Goal: Information Seeking & Learning: Find specific fact

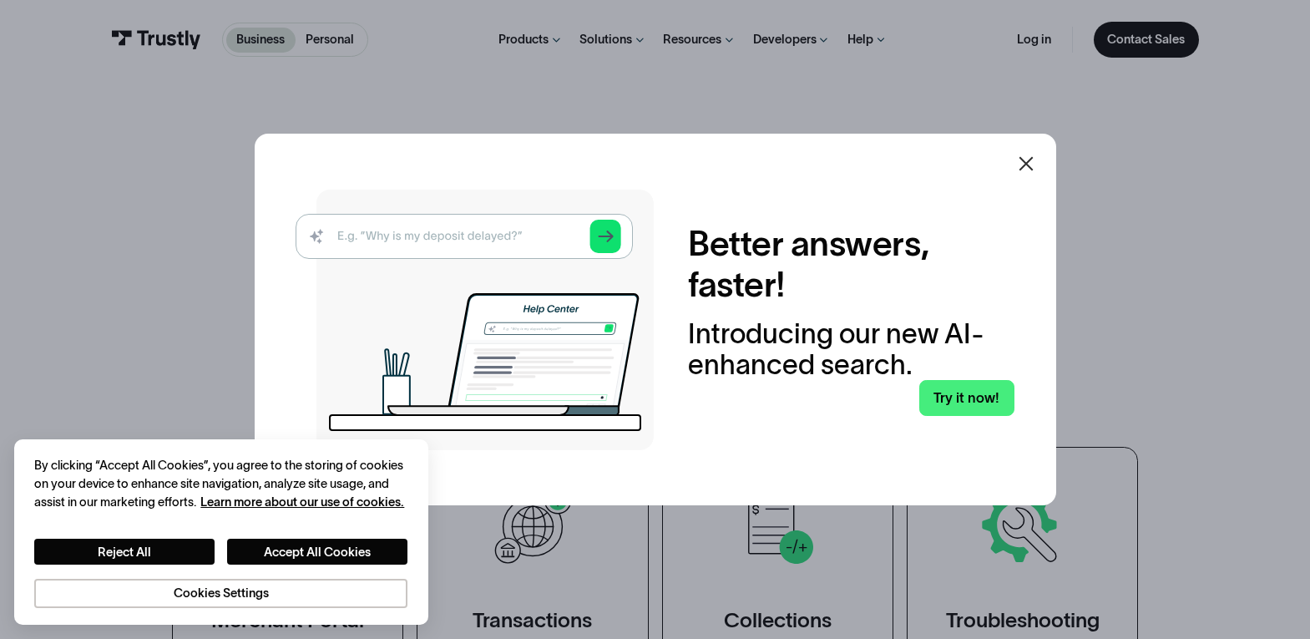
click at [556, 236] on img at bounding box center [475, 320] width 358 height 261
click at [559, 236] on img at bounding box center [475, 320] width 358 height 261
click at [552, 231] on img at bounding box center [475, 320] width 358 height 261
click at [980, 395] on link "Try it now!" at bounding box center [967, 398] width 95 height 36
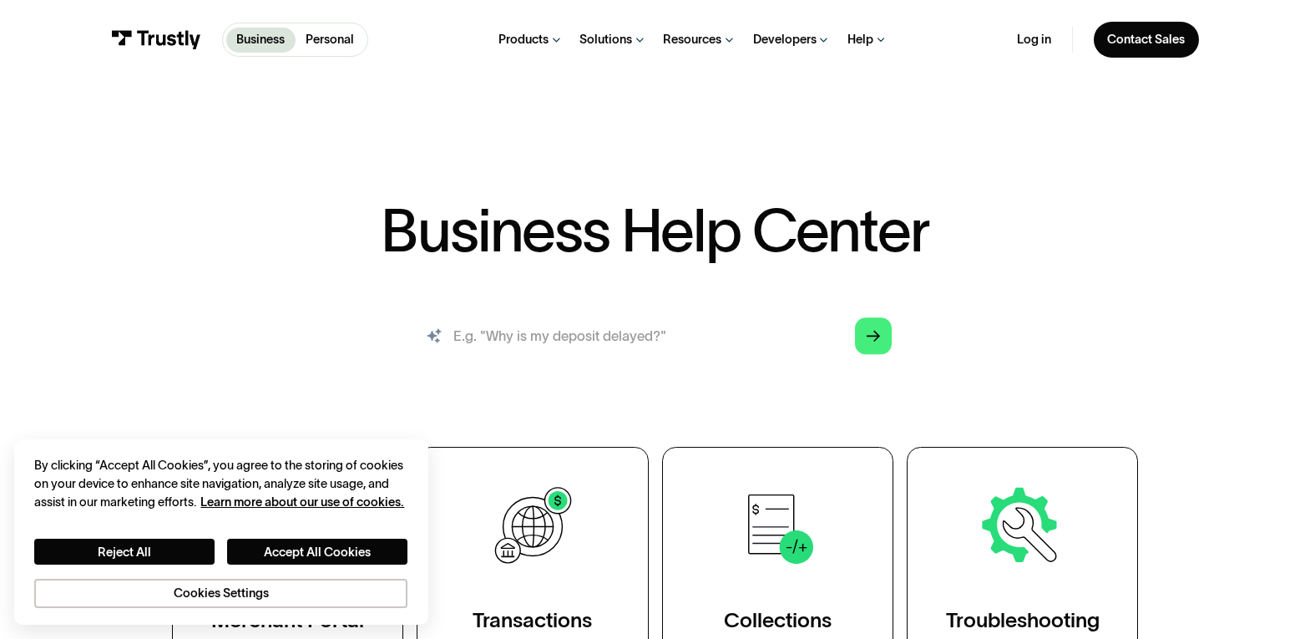
click at [677, 334] on input "search" at bounding box center [655, 335] width 500 height 55
type input "BANKS THAT USE TRUSTLY"
click at [867, 340] on icon "Arrow Right" at bounding box center [874, 337] width 14 height 14
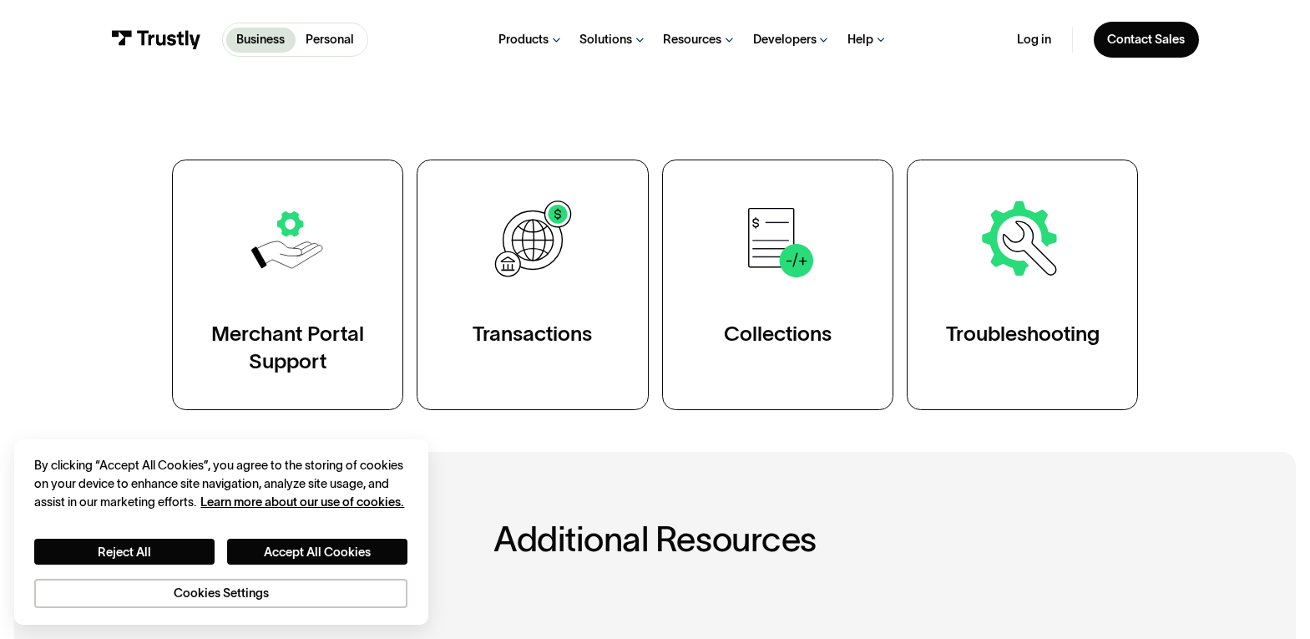
scroll to position [251, 0]
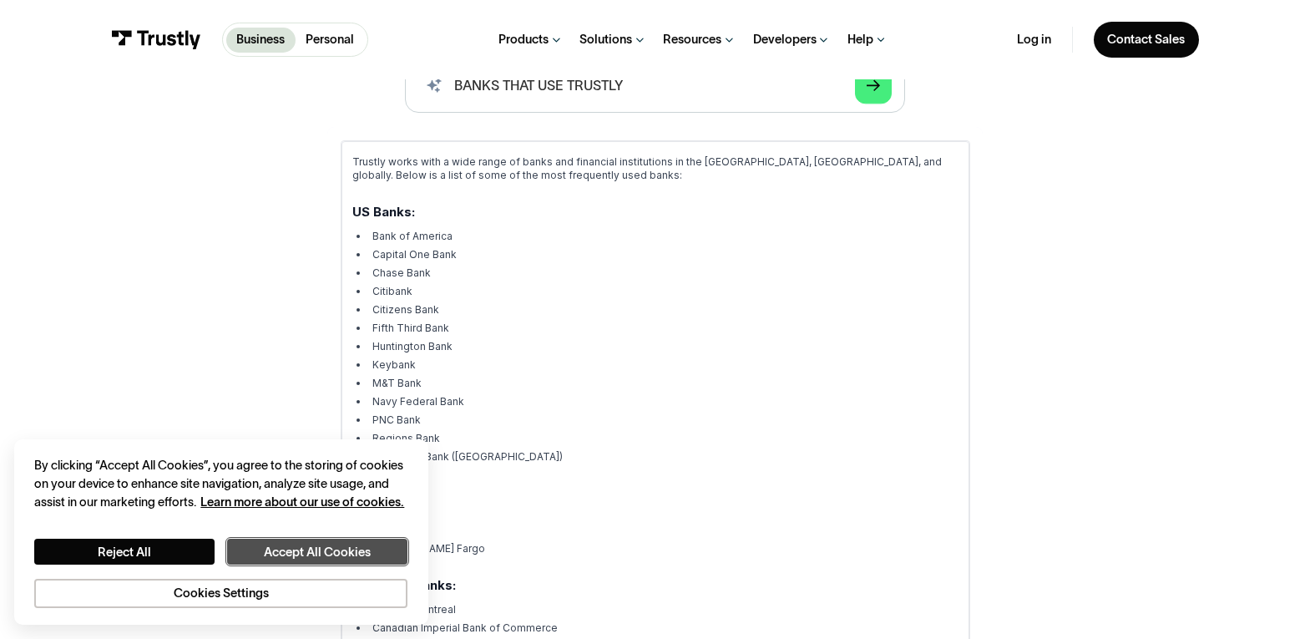
click at [355, 550] on button "Accept All Cookies" at bounding box center [317, 552] width 180 height 26
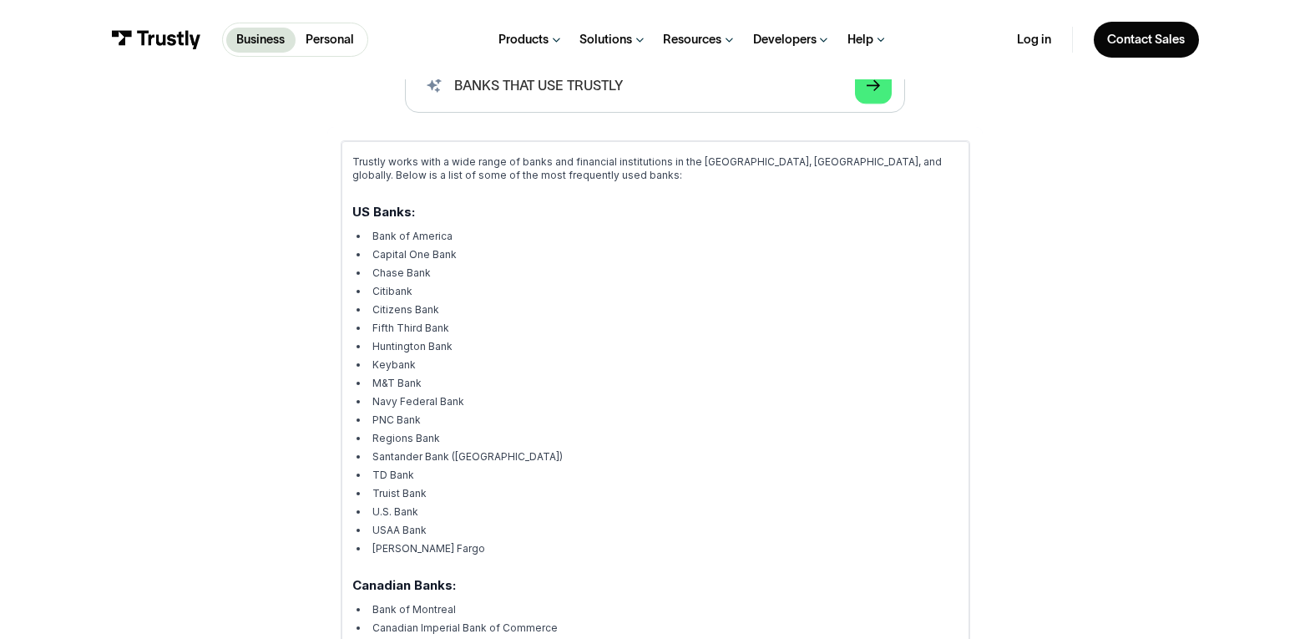
click at [272, 41] on p "Business" at bounding box center [260, 40] width 48 height 18
